Goal: Information Seeking & Learning: Check status

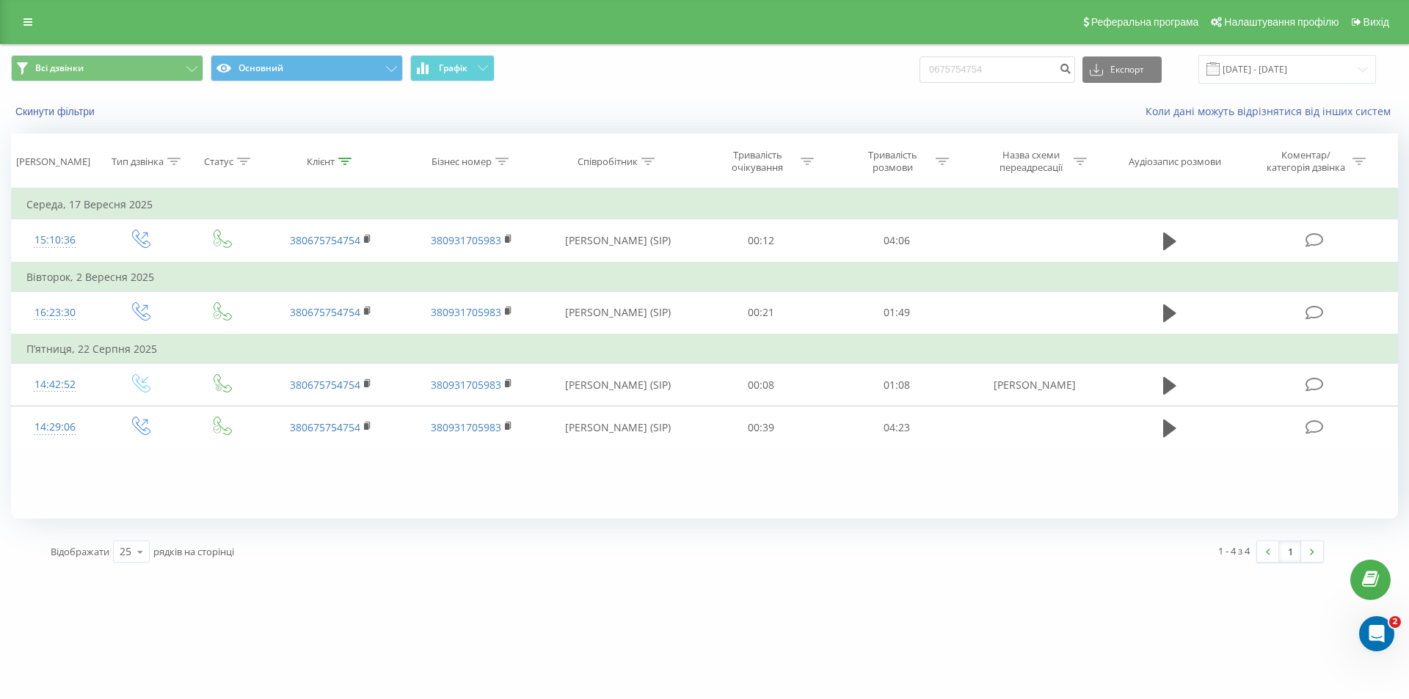
click at [498, 580] on div "brokbridge.UA 0675754754 Проекти brokbridge.UA Центр звернень Журнал дзвінків Ж…" at bounding box center [704, 349] width 1409 height 699
click at [737, 611] on div "brokbridge.UA 0675754754 Проекти brokbridge.UA Центр звернень Журнал дзвінків Ж…" at bounding box center [704, 349] width 1409 height 699
drag, startPoint x: 456, startPoint y: 552, endPoint x: 383, endPoint y: 613, distance: 94.3
click at [456, 552] on div "Відображати 25 10 25 50 100 рядків на сторінці" at bounding box center [363, 551] width 647 height 43
click at [602, 88] on div "Всі дзвінки Основний Графік 0675754754 Експорт .csv .xls .xlsx 23.06.2025 - 23.…" at bounding box center [704, 69] width 1407 height 49
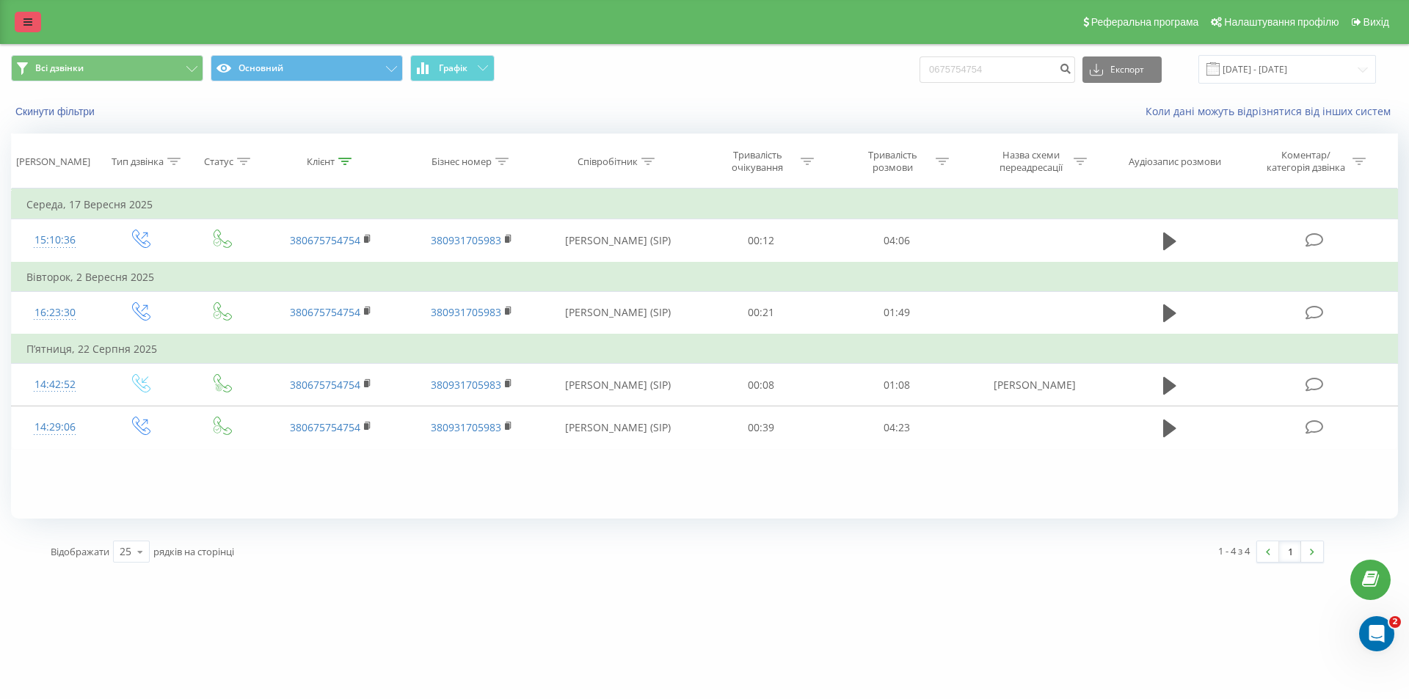
click at [33, 25] on link at bounding box center [28, 22] width 26 height 21
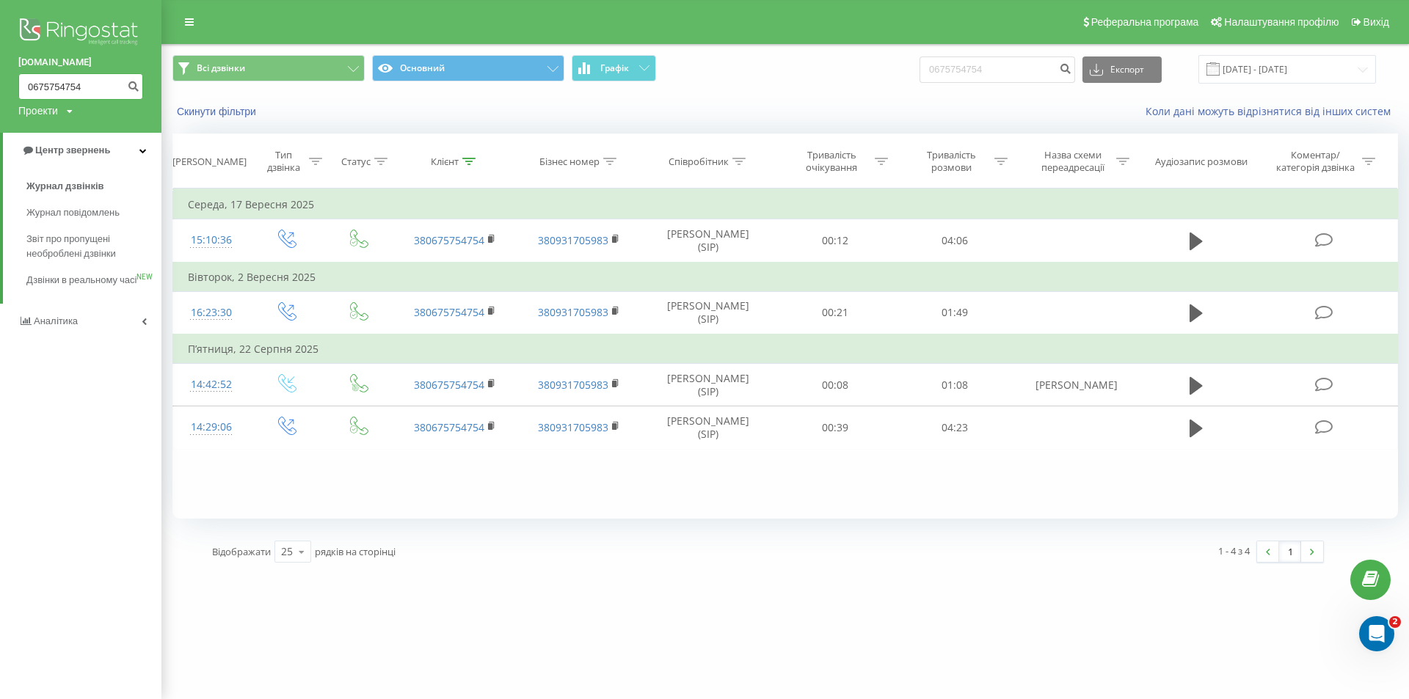
drag, startPoint x: 95, startPoint y: 93, endPoint x: 0, endPoint y: 92, distance: 94.7
click at [0, 92] on div "brokbridge.UA 0675754754 Проекти brokbridge.UA" at bounding box center [80, 66] width 161 height 133
drag, startPoint x: 91, startPoint y: 89, endPoint x: 0, endPoint y: 78, distance: 91.6
click at [0, 78] on div "brokbridge.UA 0675754754 Проекти brokbridge.UA" at bounding box center [80, 66] width 161 height 133
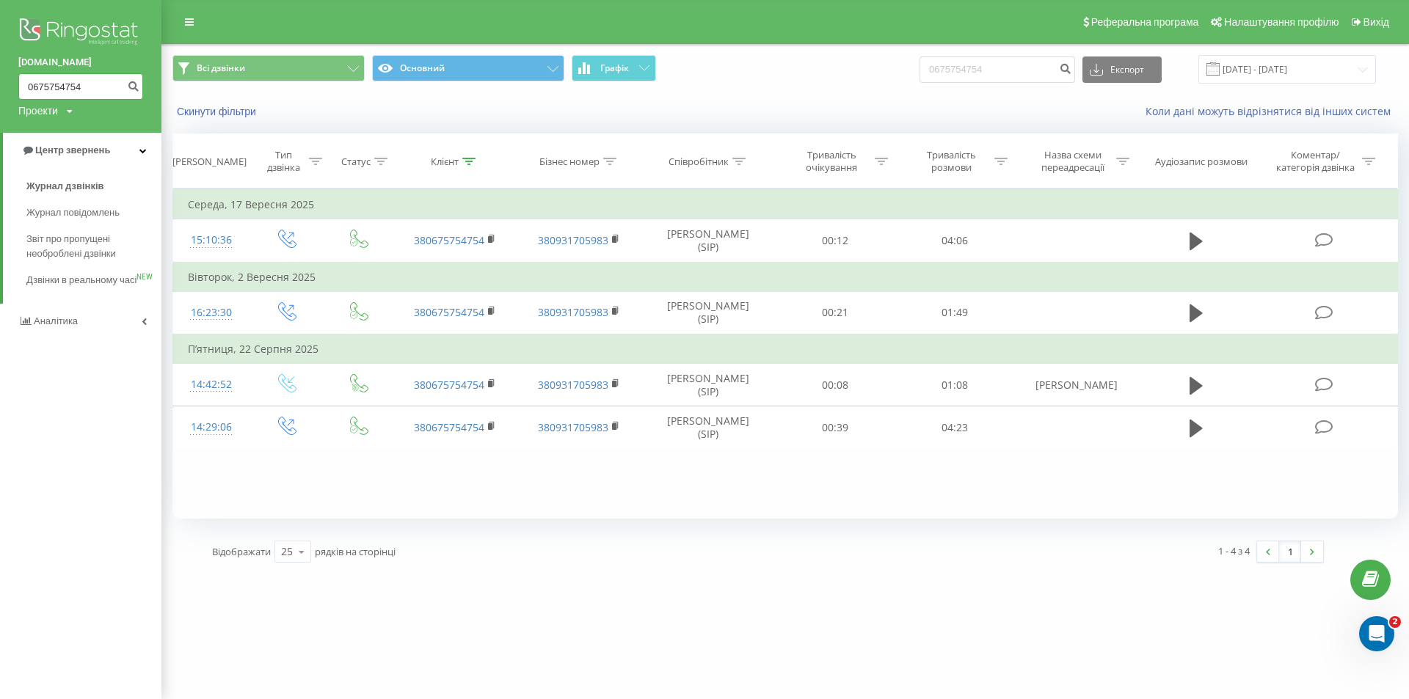
paste input "380675221757"
drag, startPoint x: 38, startPoint y: 85, endPoint x: 0, endPoint y: 87, distance: 38.2
click at [0, 87] on div "brokbridge.UA 380675221757 Проекти brokbridge.UA" at bounding box center [80, 66] width 161 height 133
type input "0675221757"
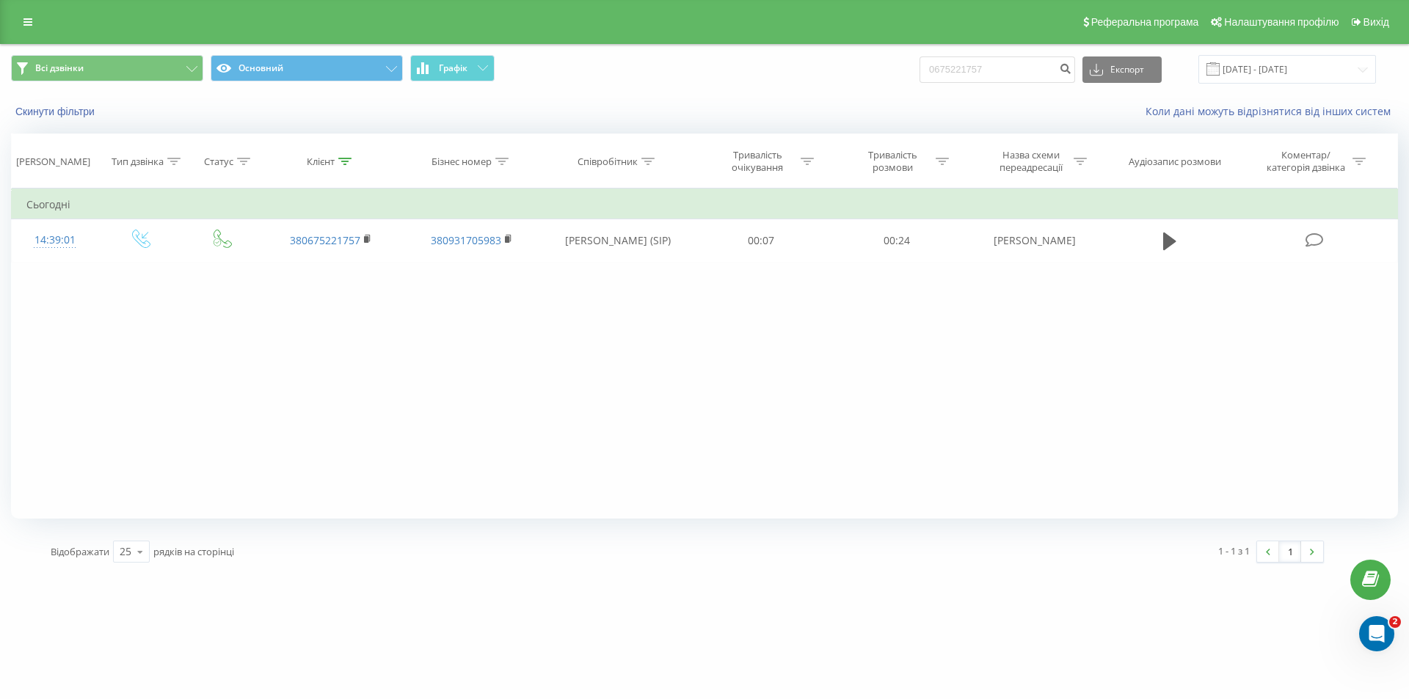
click at [1233, 437] on div "Фільтрувати за умовою Дорівнює Введіть значення Скасувати OK Фільтрувати за умо…" at bounding box center [704, 354] width 1387 height 330
click at [131, 384] on div "Фільтрувати за умовою Дорівнює Введіть значення Скасувати OK Фільтрувати за умо…" at bounding box center [704, 354] width 1387 height 330
click at [23, 23] on icon at bounding box center [27, 22] width 9 height 10
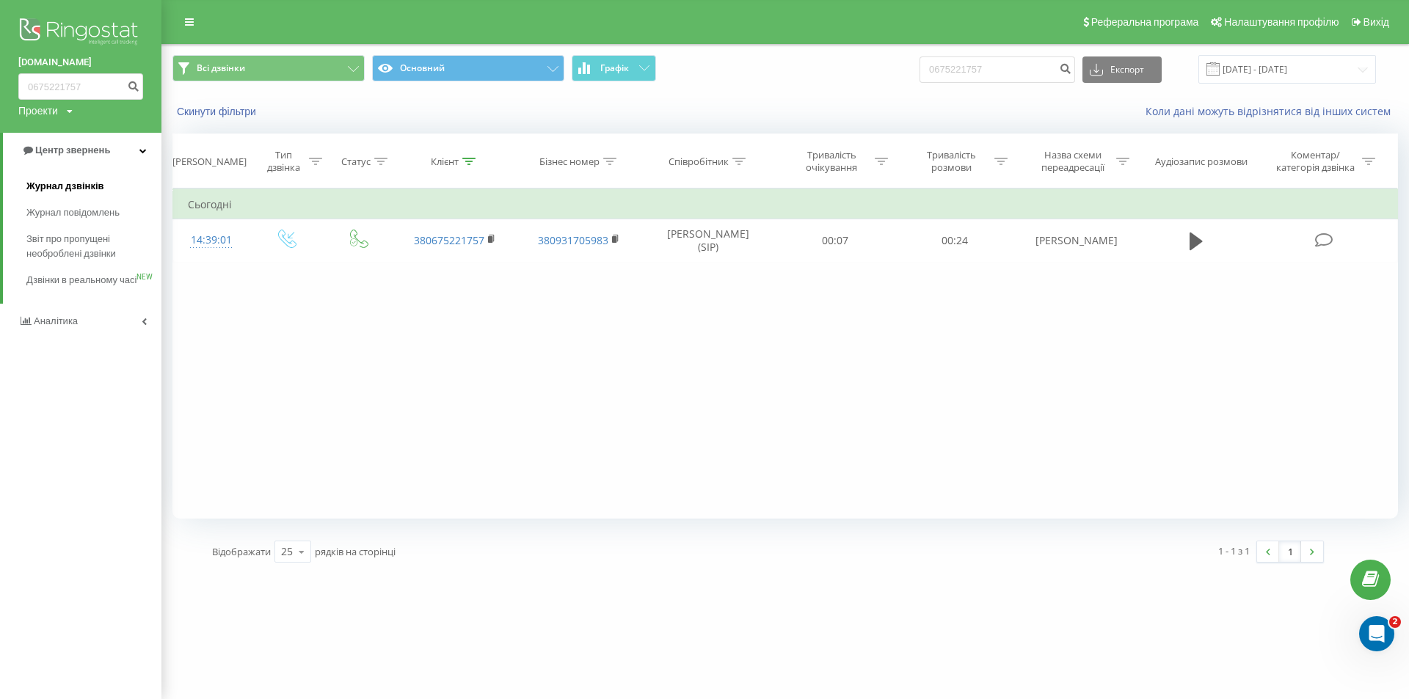
click at [89, 181] on span "Журнал дзвінків" at bounding box center [65, 186] width 78 height 15
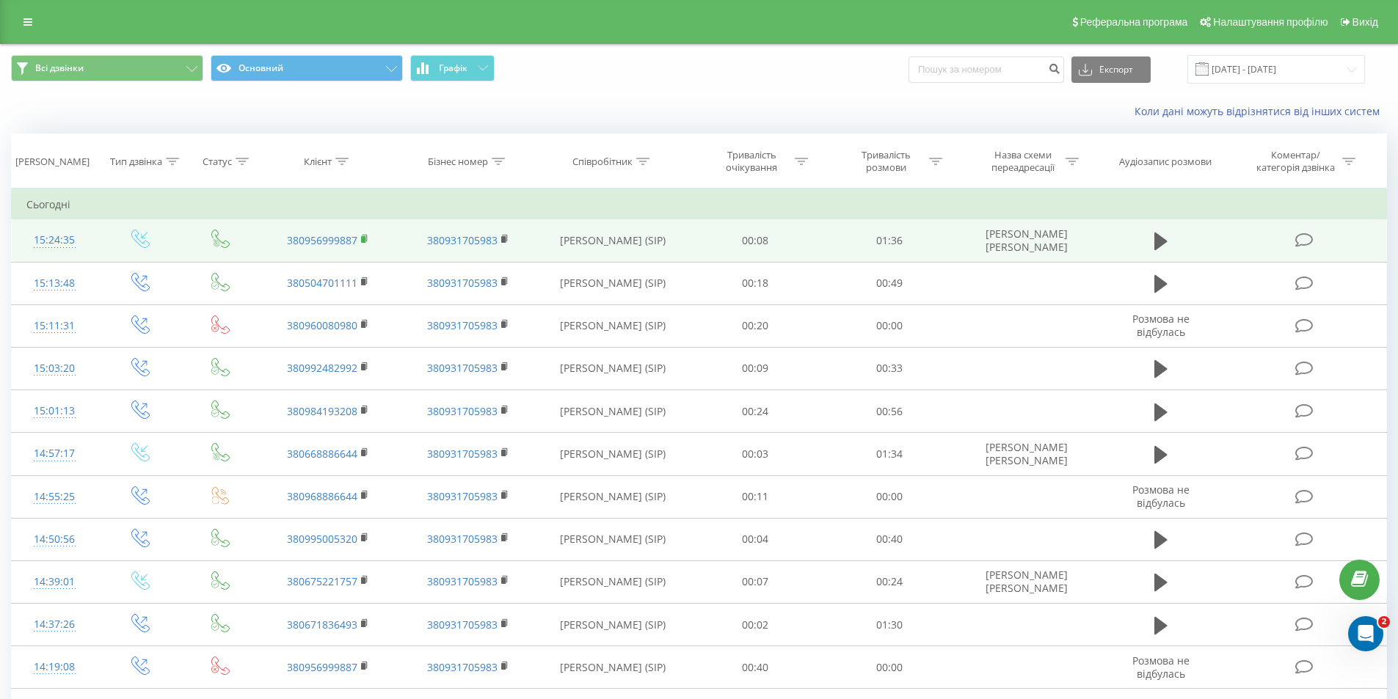
click at [368, 239] on icon at bounding box center [365, 239] width 8 height 10
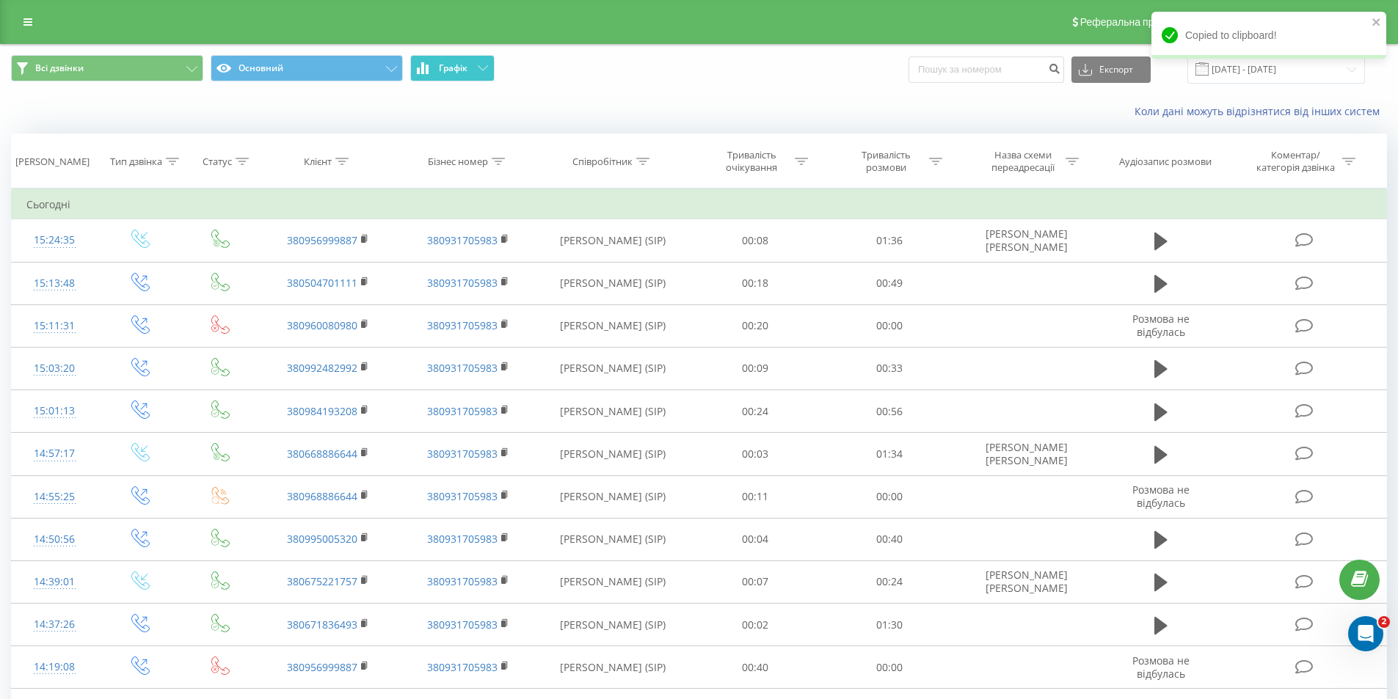
click at [423, 62] on button "Графік" at bounding box center [452, 68] width 84 height 26
